Goal: Entertainment & Leisure: Consume media (video, audio)

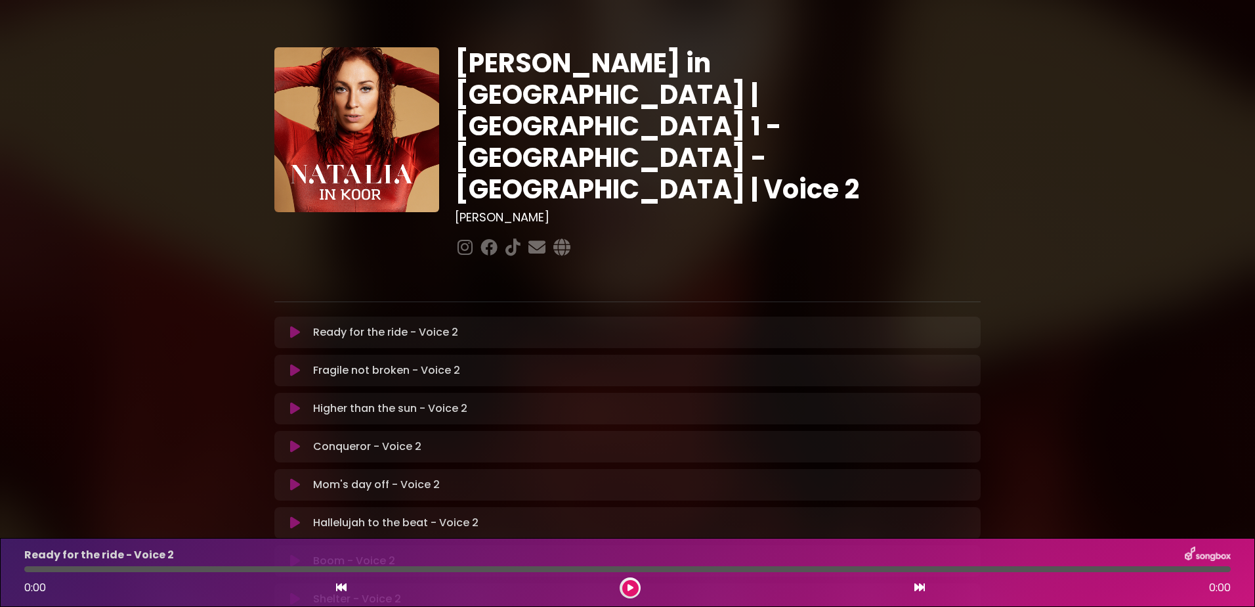
click at [632, 584] on icon at bounding box center [631, 588] width 6 height 8
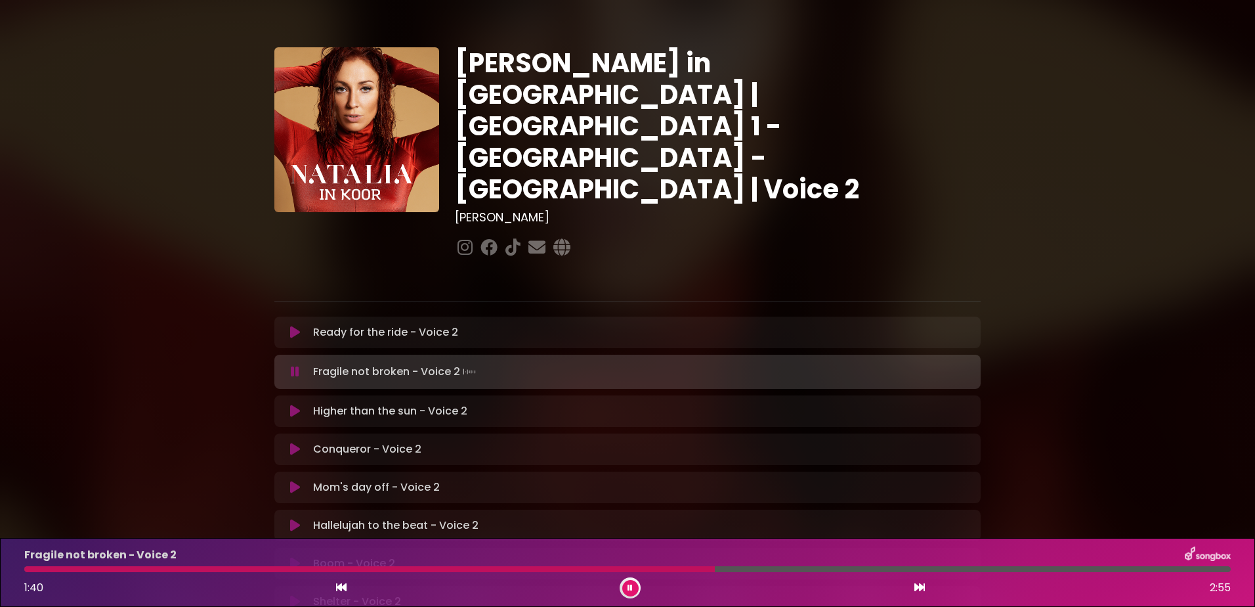
click at [604, 566] on div at bounding box center [369, 569] width 691 height 6
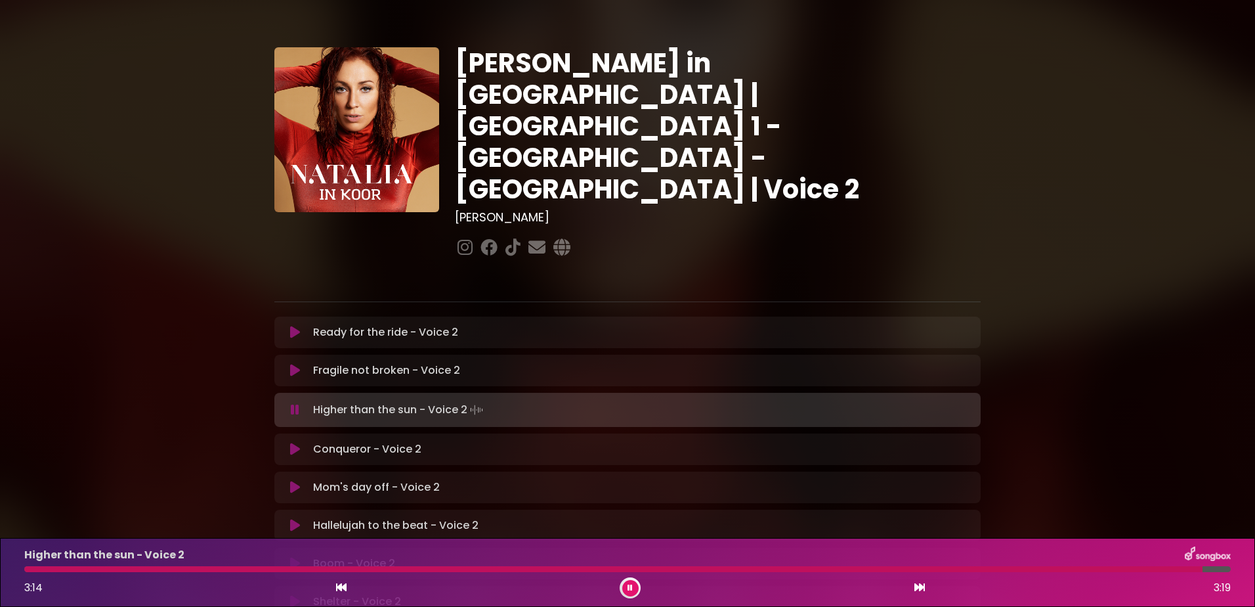
click at [632, 586] on icon at bounding box center [630, 588] width 5 height 8
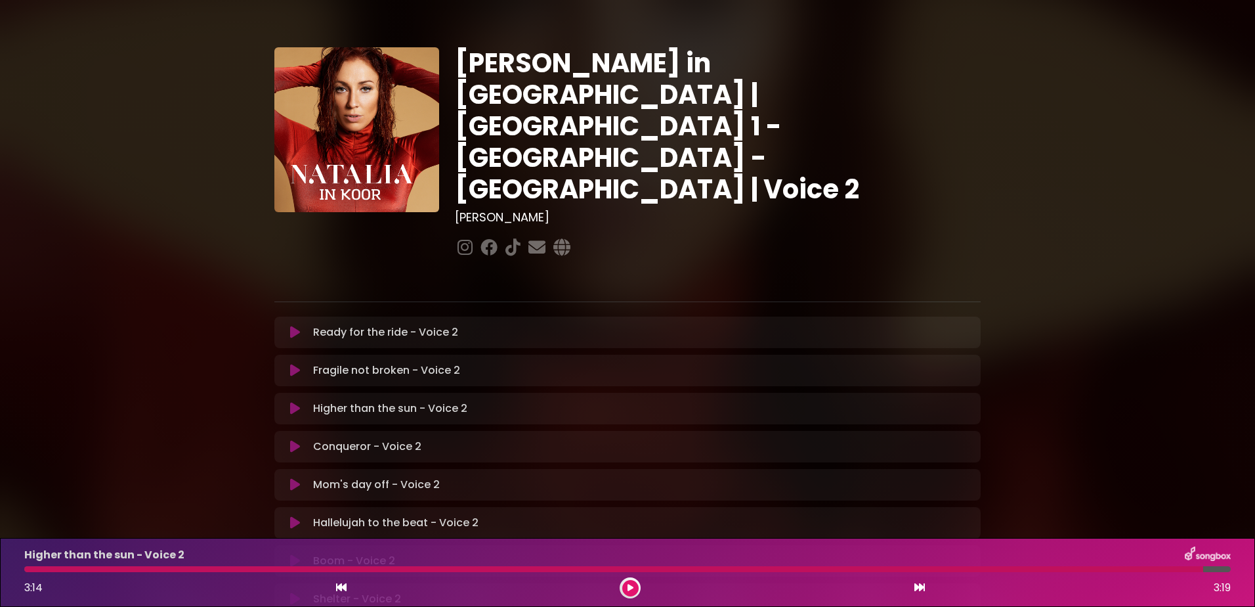
click at [634, 581] on button at bounding box center [630, 588] width 16 height 16
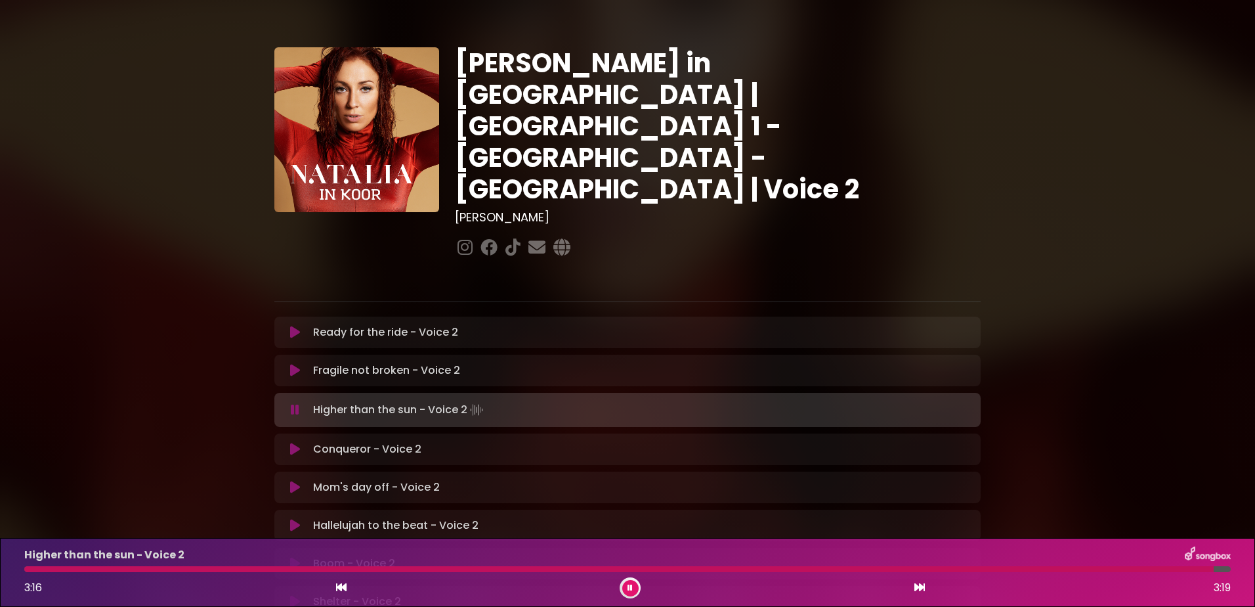
click at [290, 443] on icon at bounding box center [295, 449] width 10 height 13
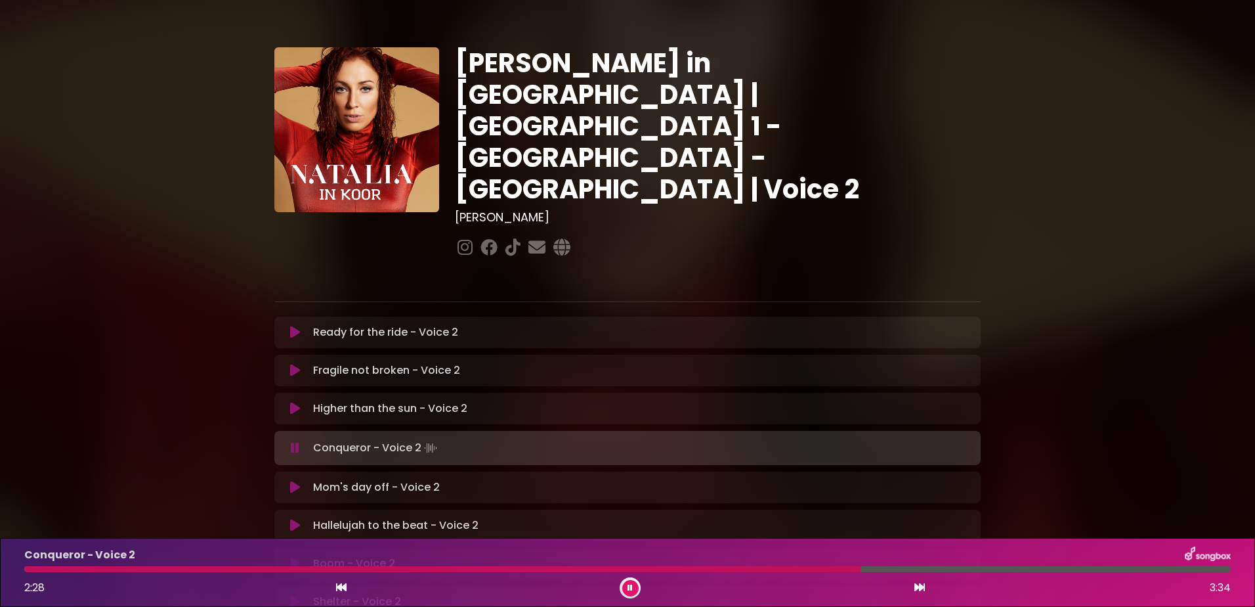
click at [785, 568] on div at bounding box center [442, 569] width 836 height 6
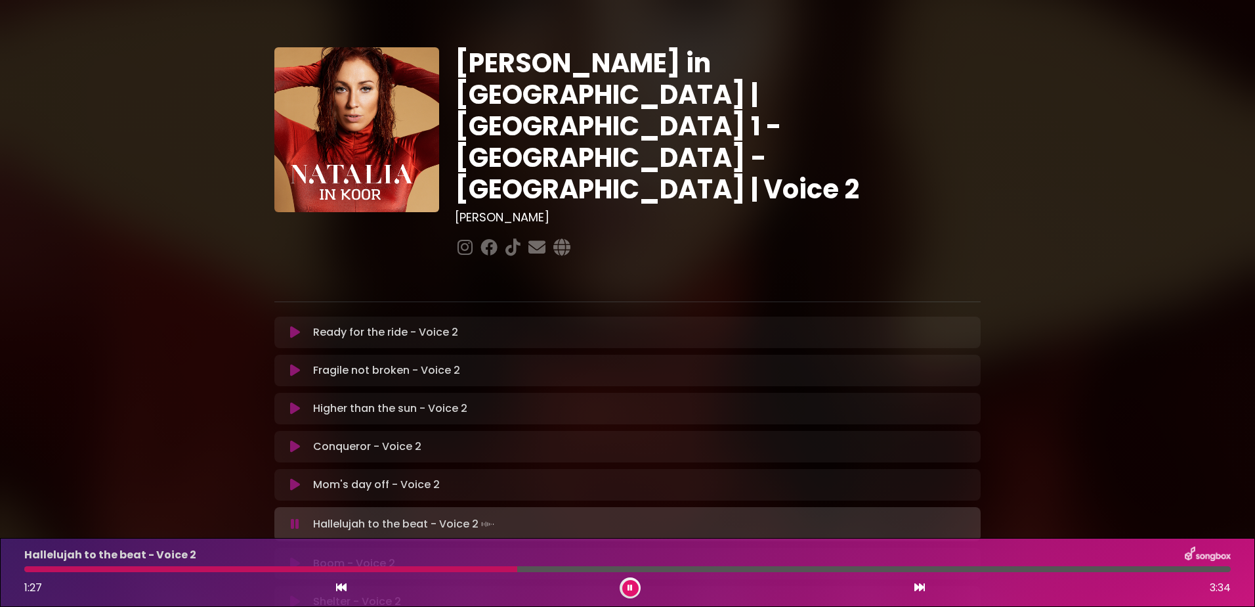
click at [432, 563] on div "Hallelujah to the beat - Voice 2" at bounding box center [627, 554] width 1222 height 17
click at [431, 566] on div at bounding box center [272, 569] width 497 height 6
click at [634, 584] on button at bounding box center [630, 588] width 16 height 16
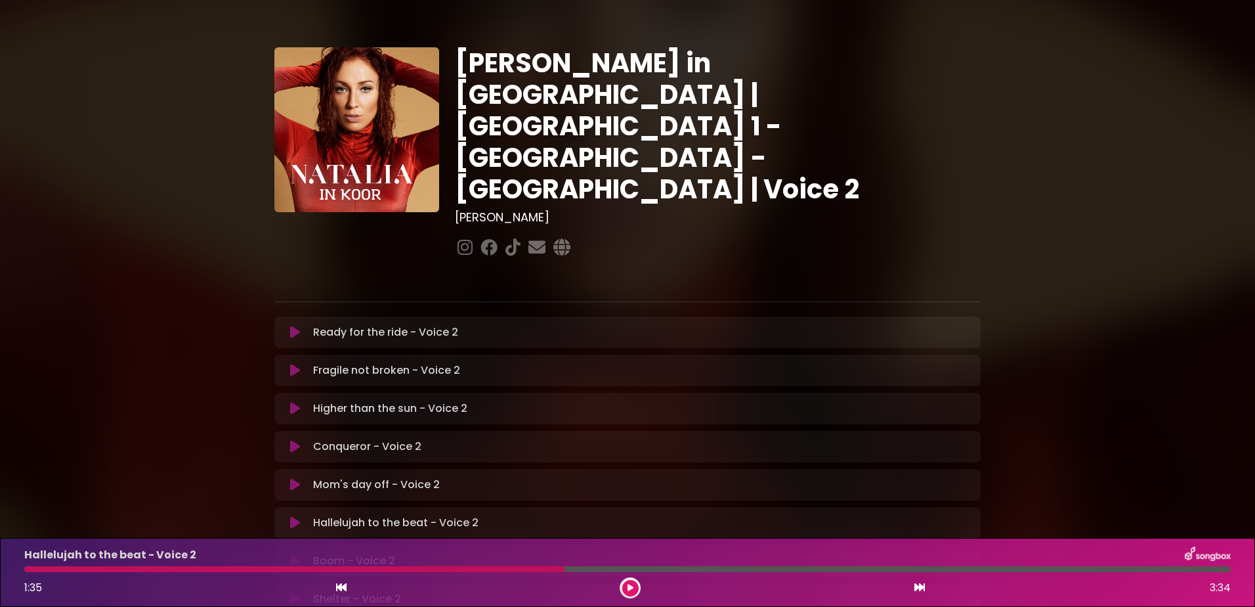
click at [525, 567] on div at bounding box center [294, 569] width 540 height 6
click at [521, 569] on div at bounding box center [294, 569] width 540 height 6
click at [521, 568] on div at bounding box center [294, 569] width 540 height 6
click at [521, 567] on div at bounding box center [294, 569] width 540 height 6
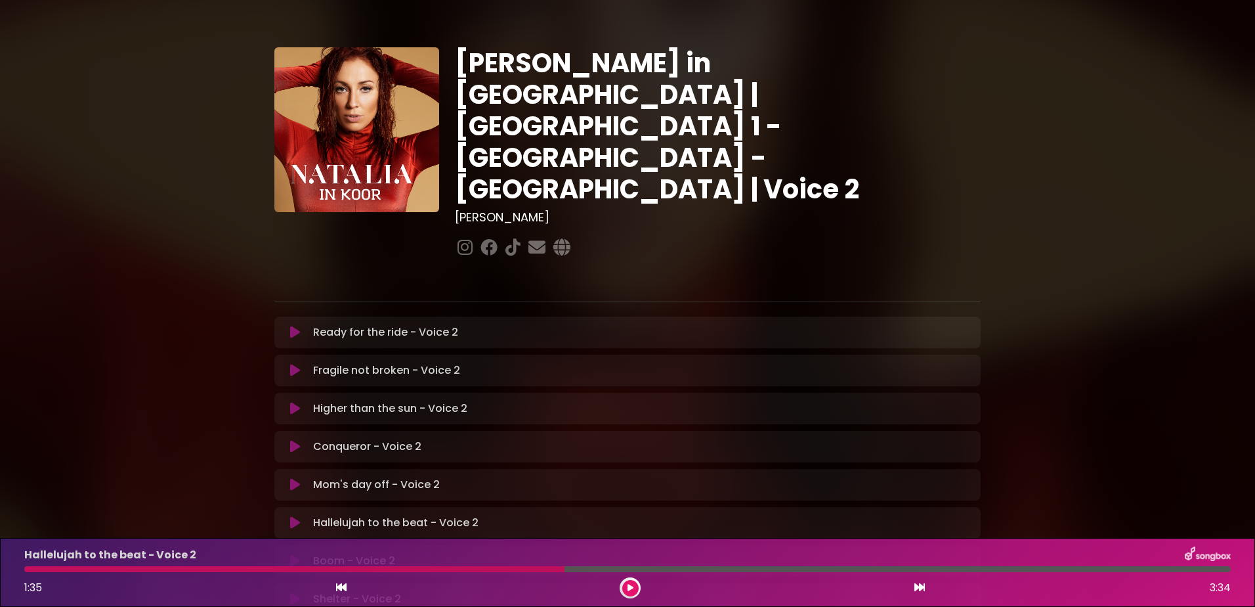
click at [521, 567] on div at bounding box center [294, 569] width 540 height 6
click at [628, 586] on icon at bounding box center [631, 588] width 6 height 8
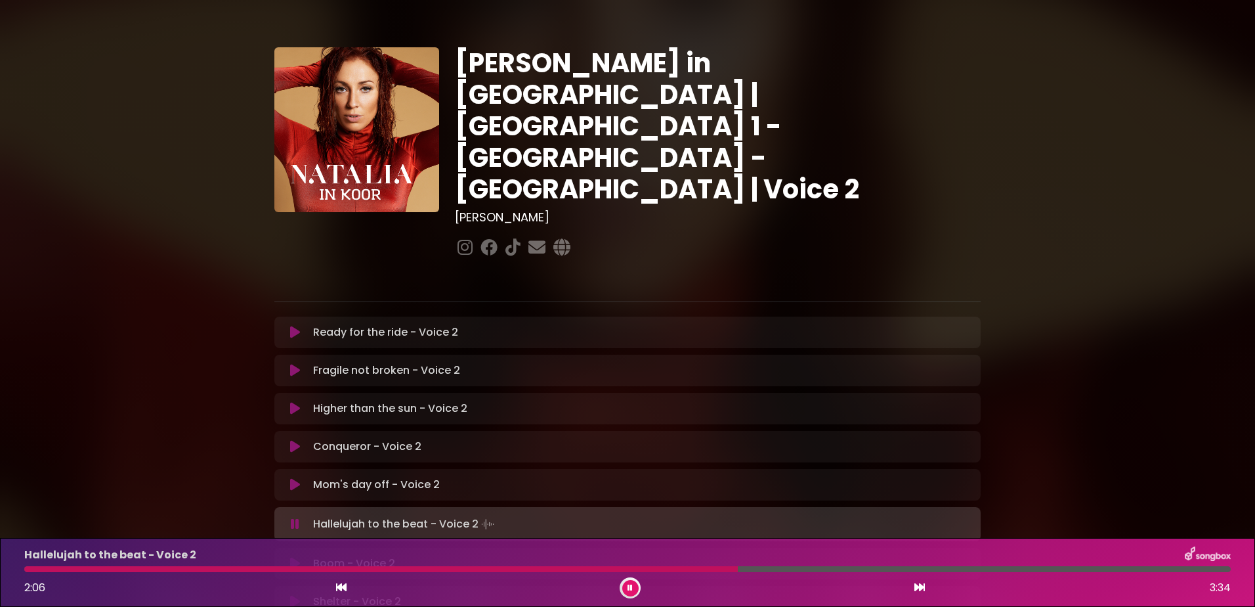
click at [525, 565] on div "Hallelujah to the beat - Voice 2 2:06 3:34" at bounding box center [627, 572] width 1222 height 52
click at [520, 567] on div at bounding box center [383, 569] width 718 height 6
click at [520, 567] on div at bounding box center [272, 569] width 496 height 6
click at [402, 565] on div "Hallelujah to the beat - Voice 2 1:40 3:34" at bounding box center [627, 572] width 1222 height 52
click at [397, 568] on div at bounding box center [310, 569] width 573 height 6
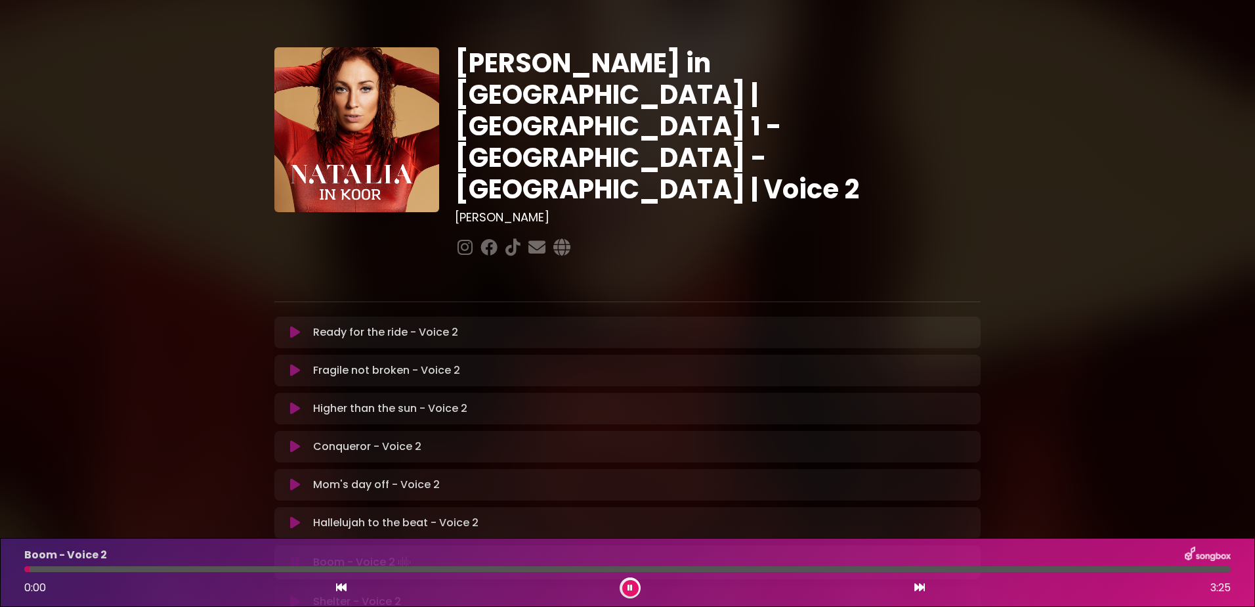
click at [624, 587] on button at bounding box center [630, 588] width 16 height 16
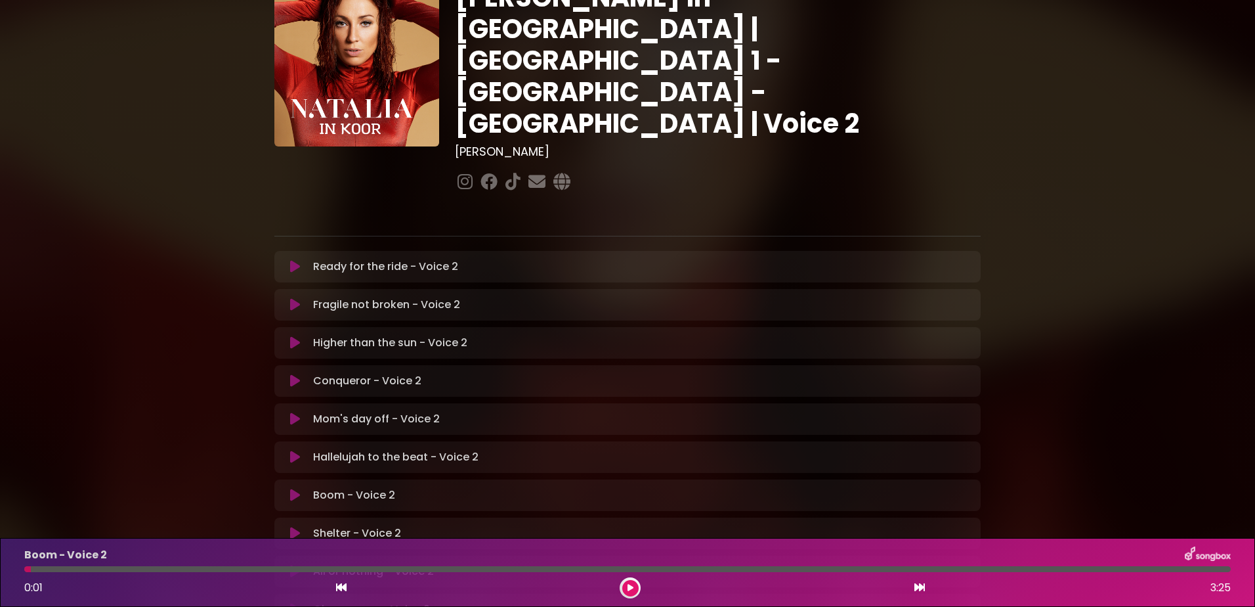
scroll to position [131, 0]
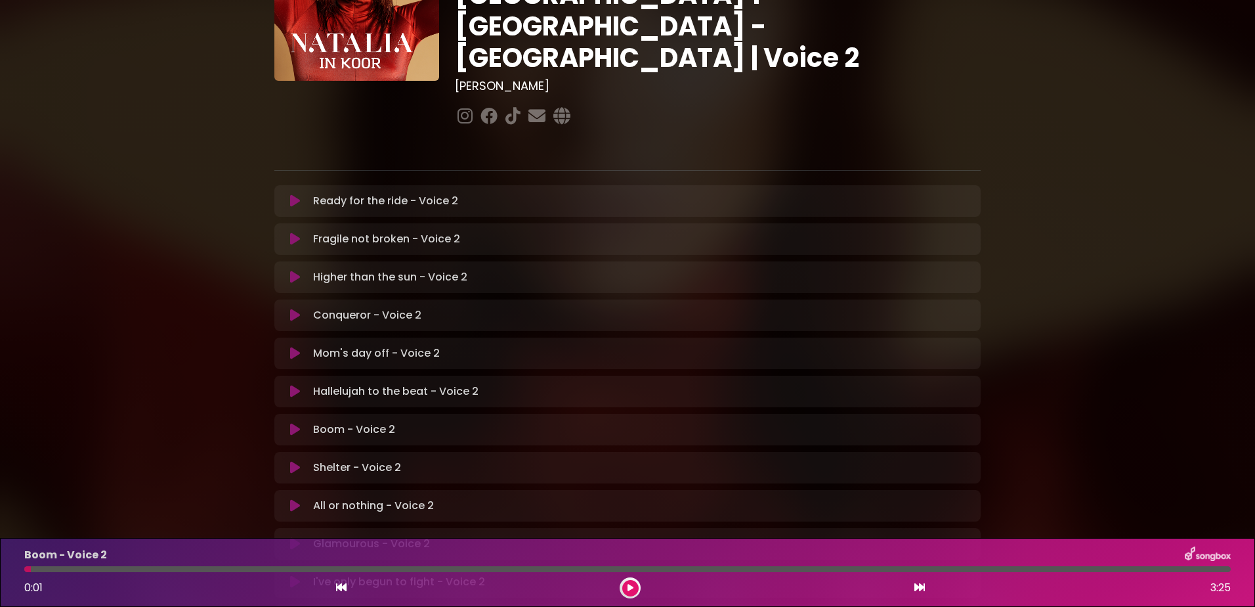
click at [630, 585] on icon at bounding box center [631, 588] width 6 height 8
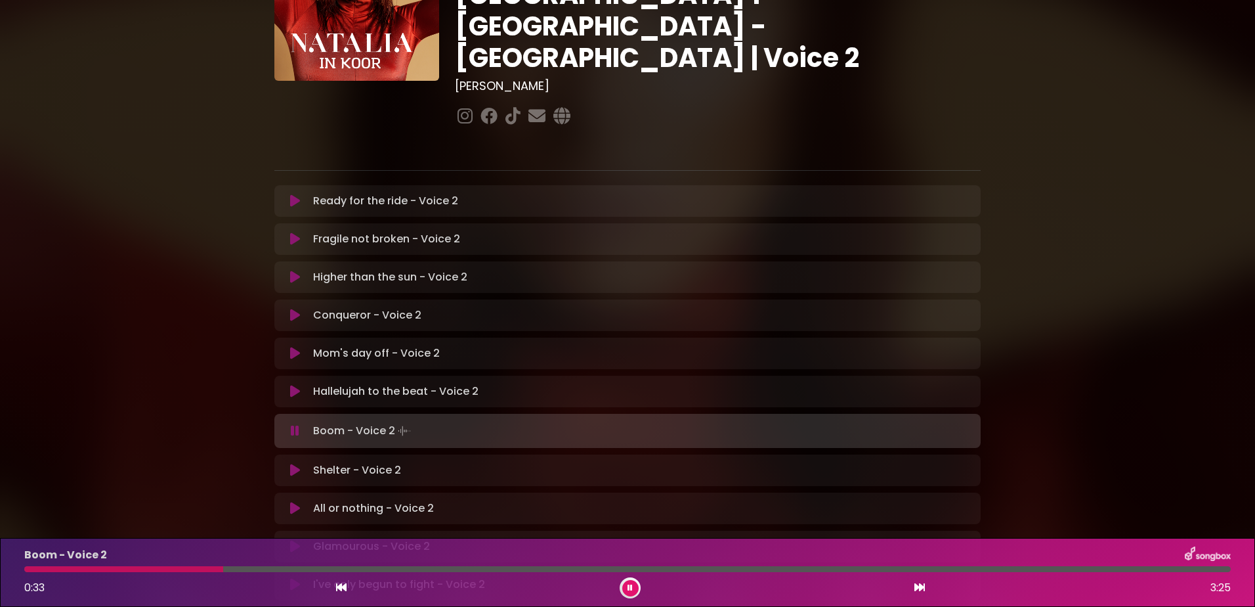
click at [157, 569] on div at bounding box center [123, 569] width 199 height 6
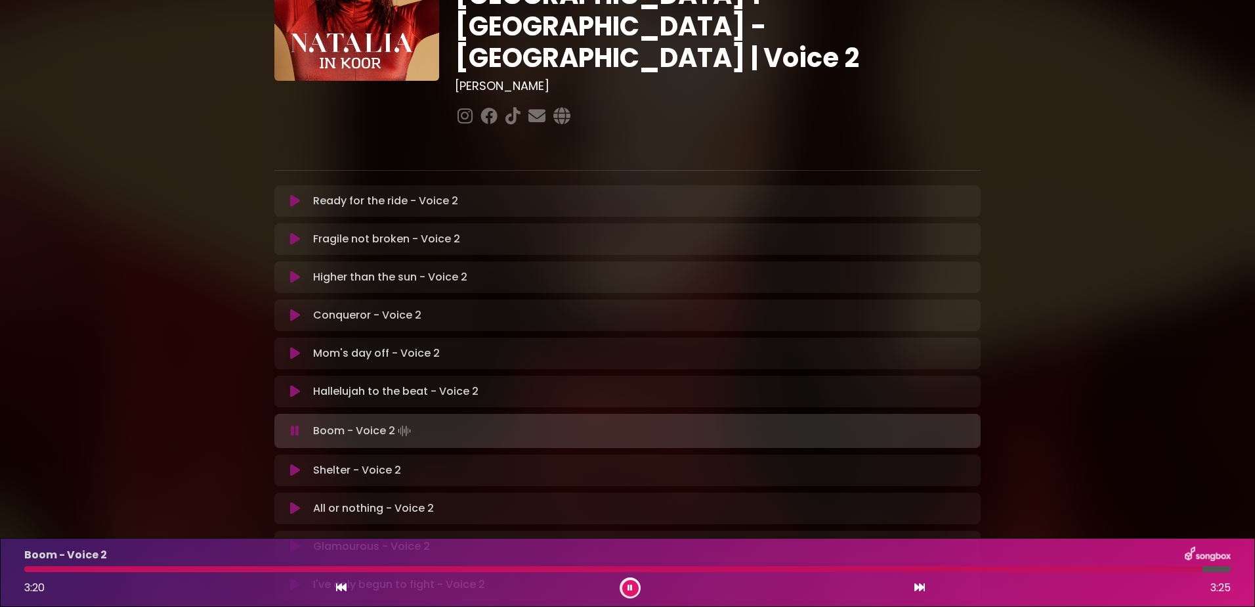
click at [629, 588] on icon at bounding box center [630, 588] width 5 height 8
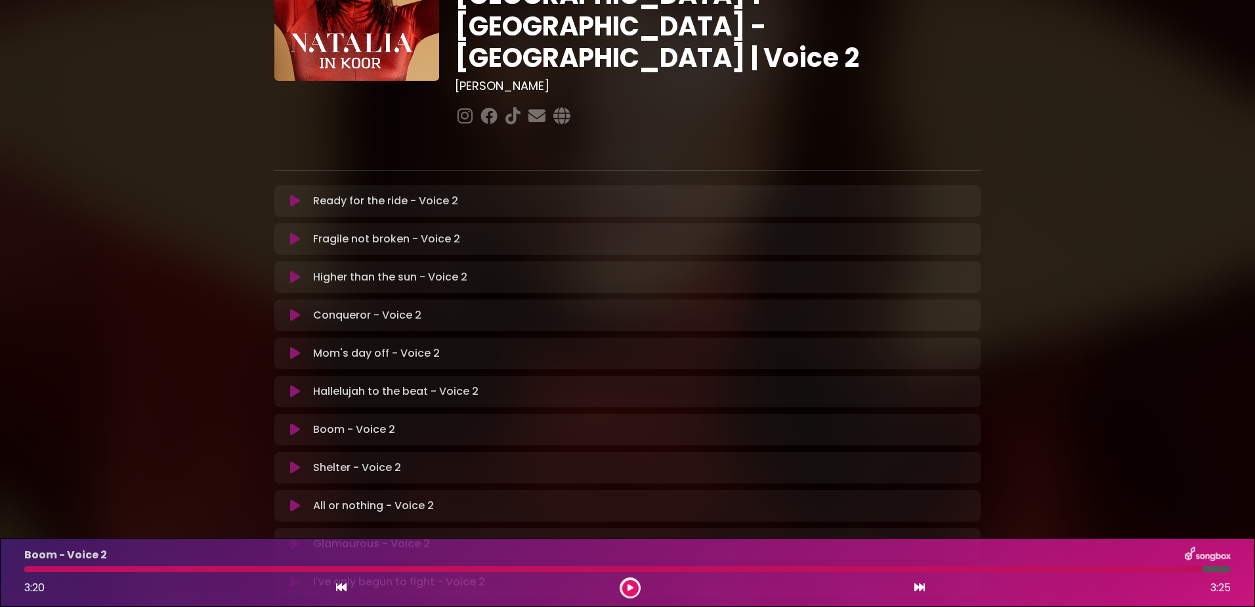
click at [292, 461] on icon at bounding box center [295, 467] width 10 height 13
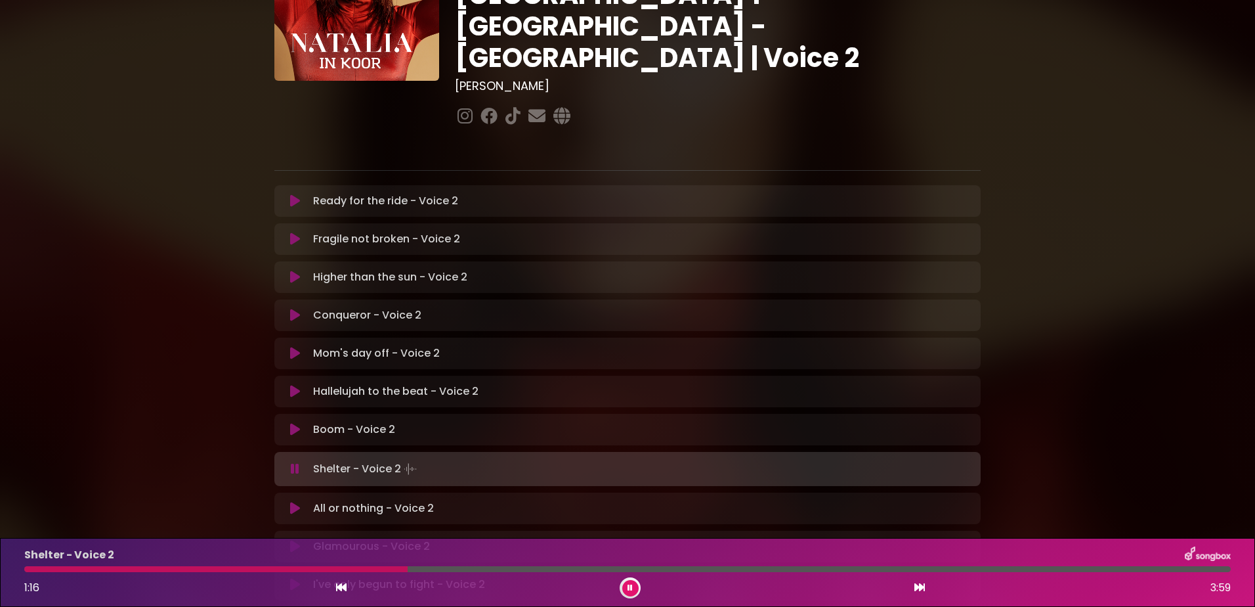
click at [331, 569] on div at bounding box center [215, 569] width 383 height 6
click at [362, 567] on div at bounding box center [214, 569] width 380 height 6
click at [362, 567] on div at bounding box center [217, 569] width 387 height 6
click at [362, 567] on div at bounding box center [283, 569] width 519 height 6
click at [362, 567] on div at bounding box center [215, 569] width 382 height 6
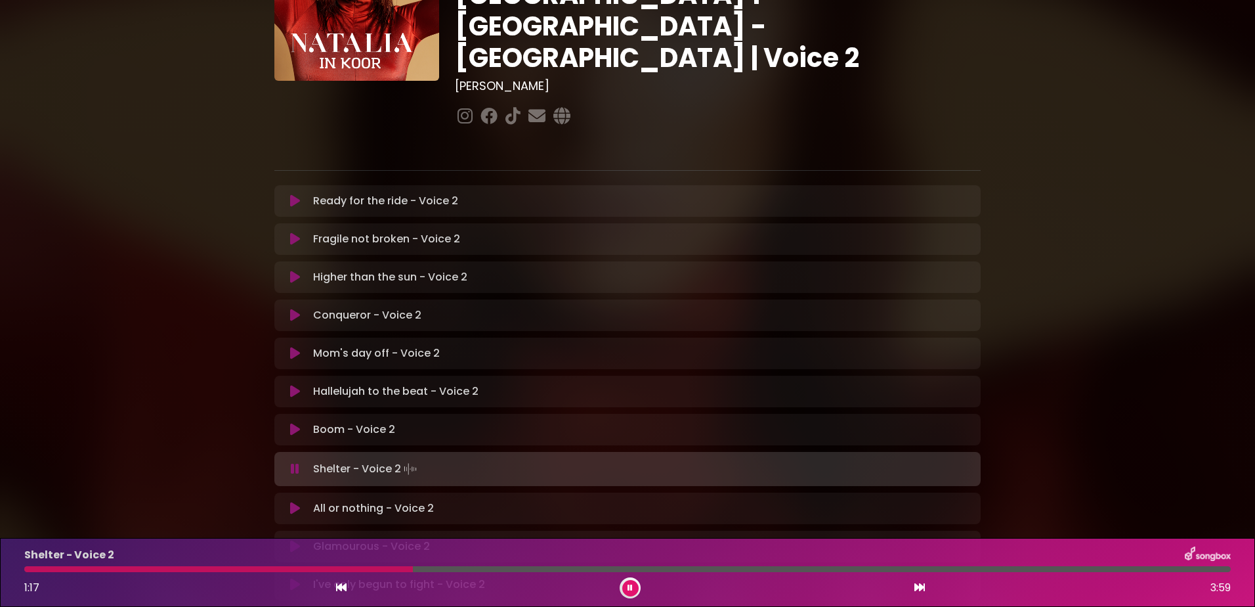
click at [362, 567] on div at bounding box center [218, 569] width 389 height 6
click at [630, 588] on icon at bounding box center [630, 588] width 5 height 8
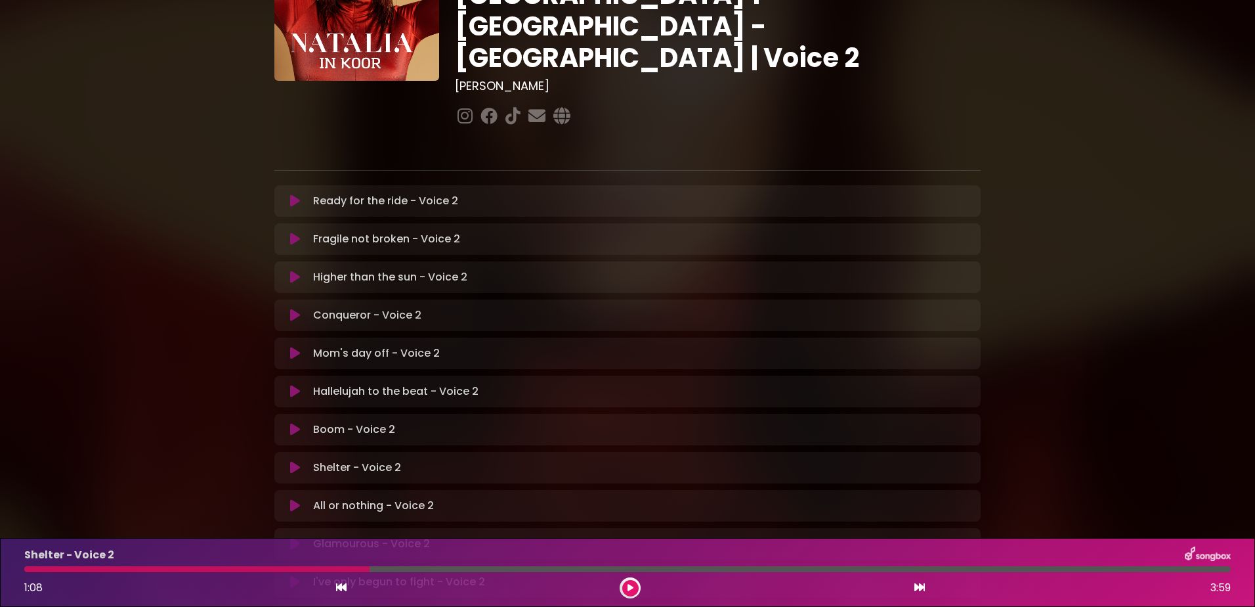
click at [332, 566] on div at bounding box center [196, 569] width 345 height 6
click at [341, 569] on div at bounding box center [196, 569] width 345 height 6
click at [343, 568] on div at bounding box center [196, 569] width 345 height 6
click at [632, 586] on icon at bounding box center [631, 588] width 6 height 8
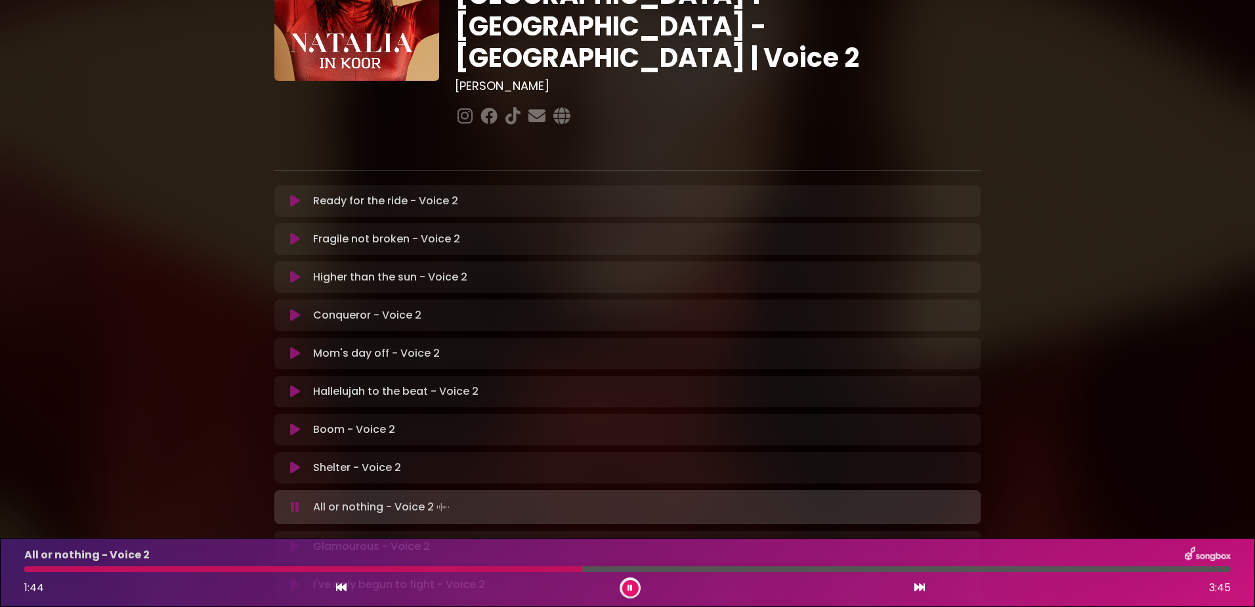
click at [515, 569] on div at bounding box center [303, 569] width 558 height 6
click at [703, 561] on div "All or nothing - Voice 2" at bounding box center [627, 554] width 1222 height 17
click at [705, 569] on div at bounding box center [437, 569] width 826 height 6
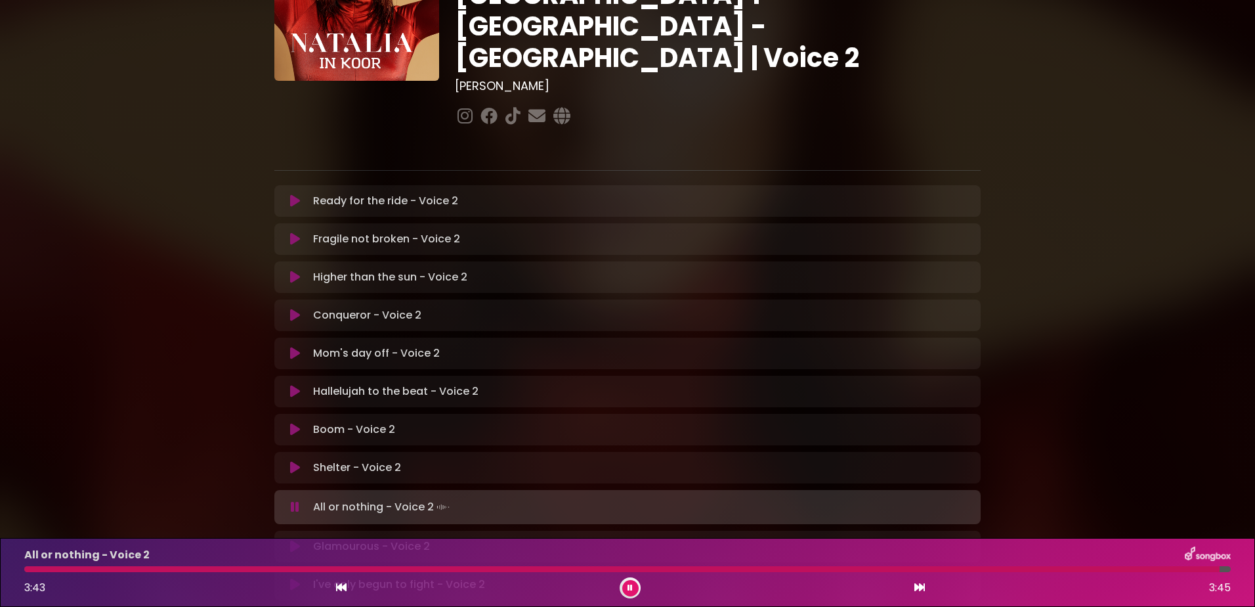
click at [632, 585] on icon at bounding box center [630, 588] width 5 height 8
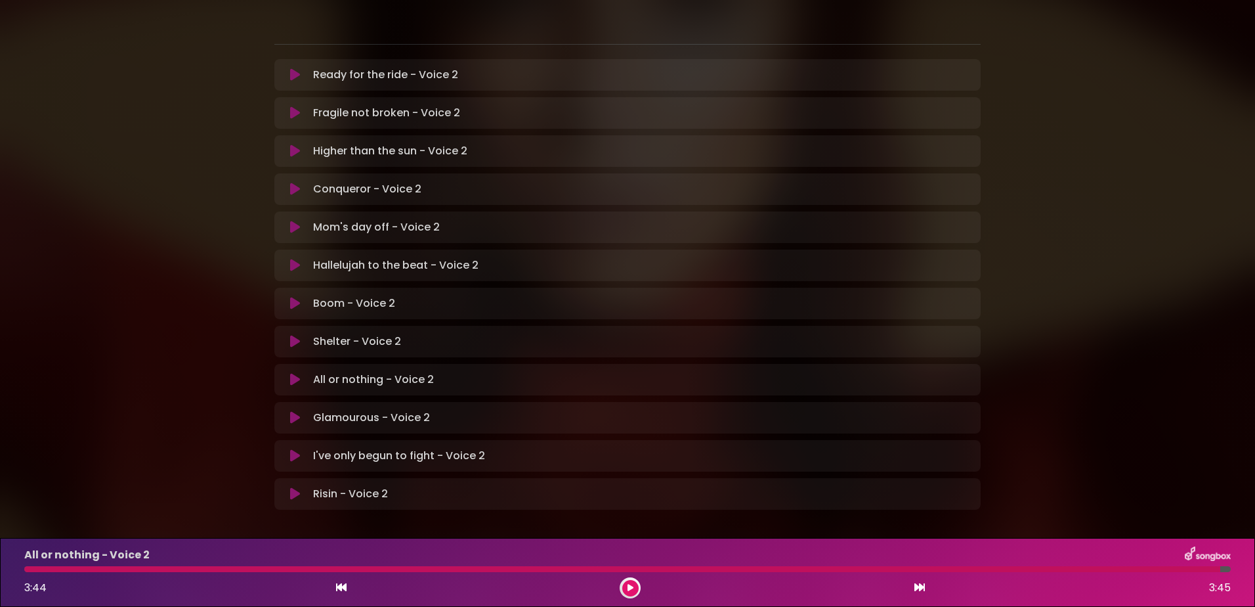
scroll to position [265, 0]
